Goal: Find specific page/section: Find specific page/section

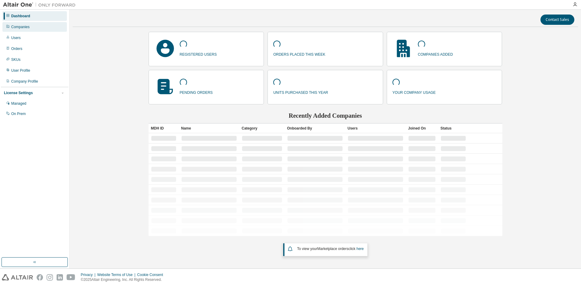
click at [44, 26] on div "Companies" at bounding box center [34, 27] width 64 height 10
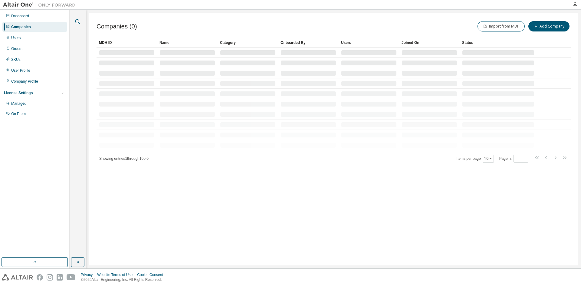
click at [77, 21] on icon "button" at bounding box center [77, 21] width 7 height 7
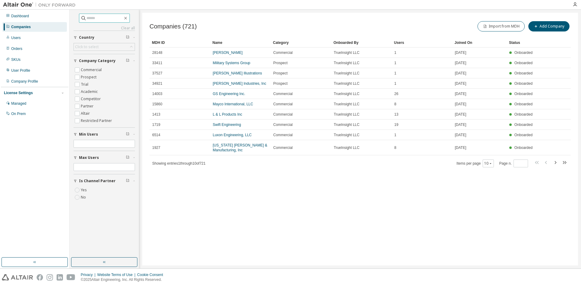
click at [98, 19] on input "text" at bounding box center [105, 18] width 36 height 6
type input "******"
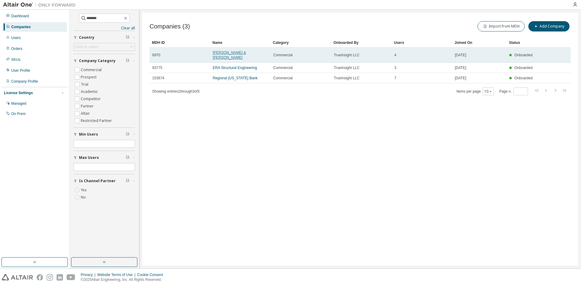
click at [223, 51] on link "[PERSON_NAME] & [PERSON_NAME]" at bounding box center [229, 55] width 33 height 9
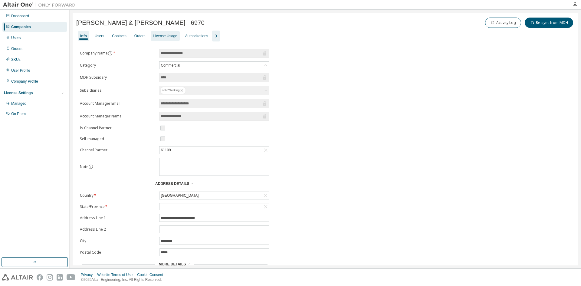
click at [170, 37] on div "License Usage" at bounding box center [165, 36] width 24 height 5
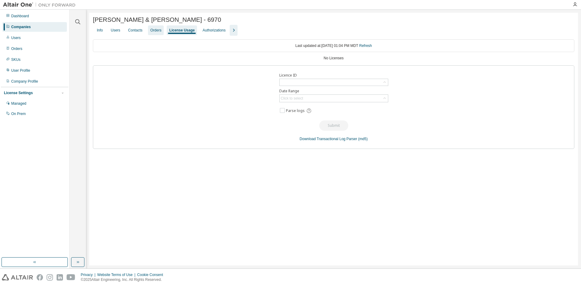
click at [160, 33] on div "Orders" at bounding box center [155, 30] width 11 height 5
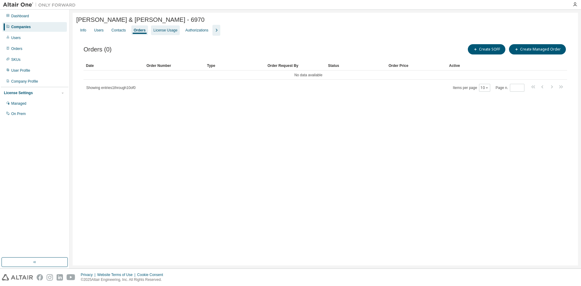
click at [167, 32] on div "License Usage" at bounding box center [165, 30] width 24 height 5
